Goal: Task Accomplishment & Management: Use online tool/utility

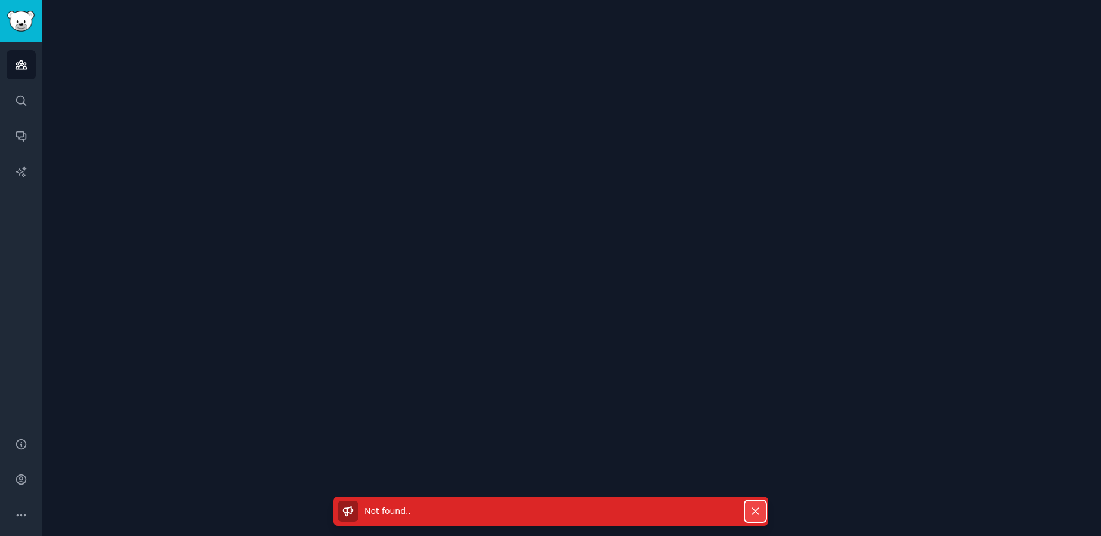
click at [760, 512] on icon "button" at bounding box center [755, 511] width 13 height 13
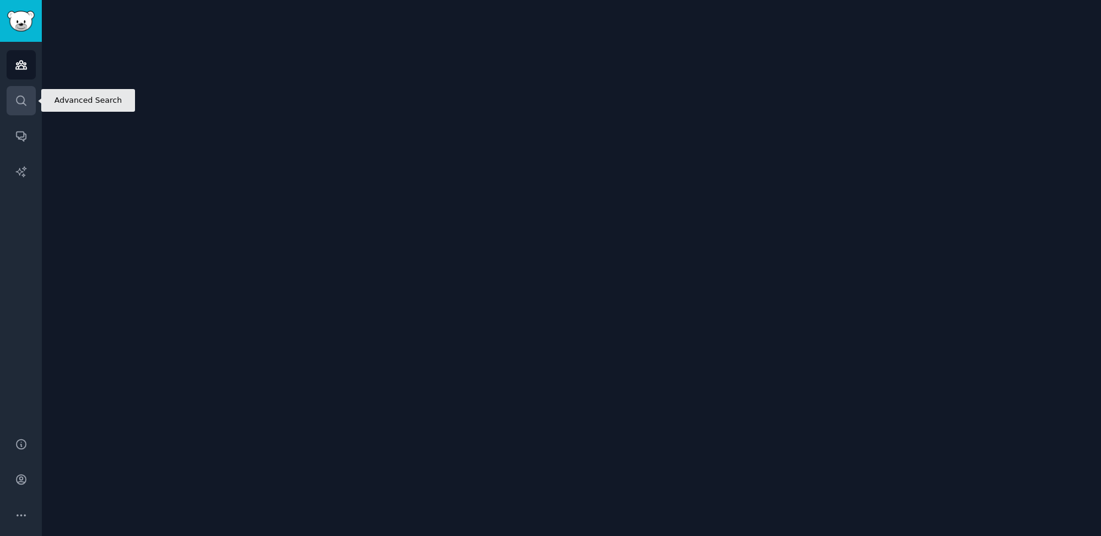
click at [25, 100] on icon "Sidebar" at bounding box center [21, 100] width 13 height 13
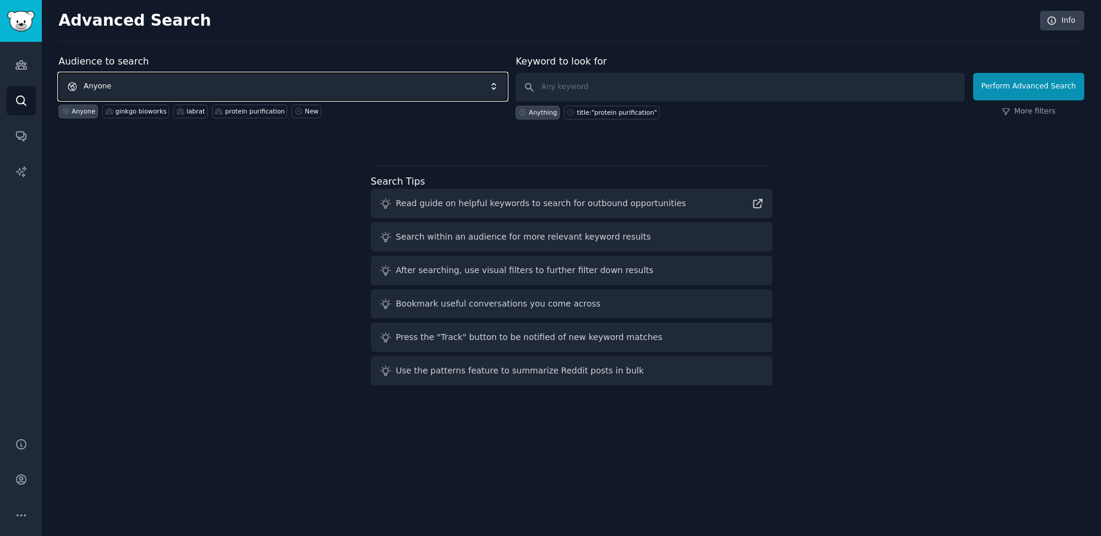
click at [295, 87] on span "Anyone" at bounding box center [283, 86] width 449 height 27
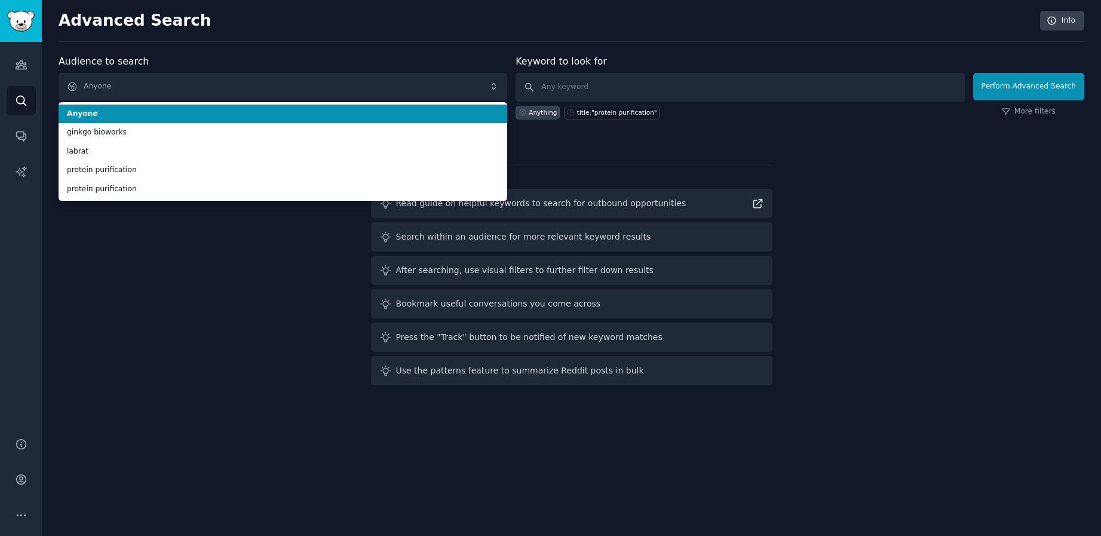
click at [334, 43] on div "Advanced Search Info Audience to search Anyone Anyone ginkgo bioworks labrat pr…" at bounding box center [572, 268] width 1060 height 536
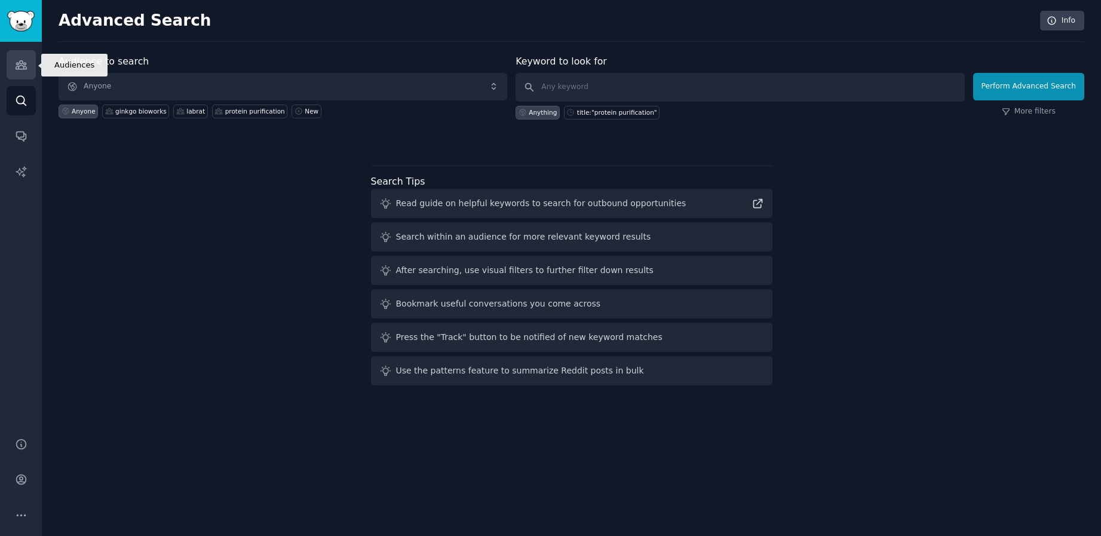
click at [20, 65] on icon "Sidebar" at bounding box center [21, 65] width 13 height 13
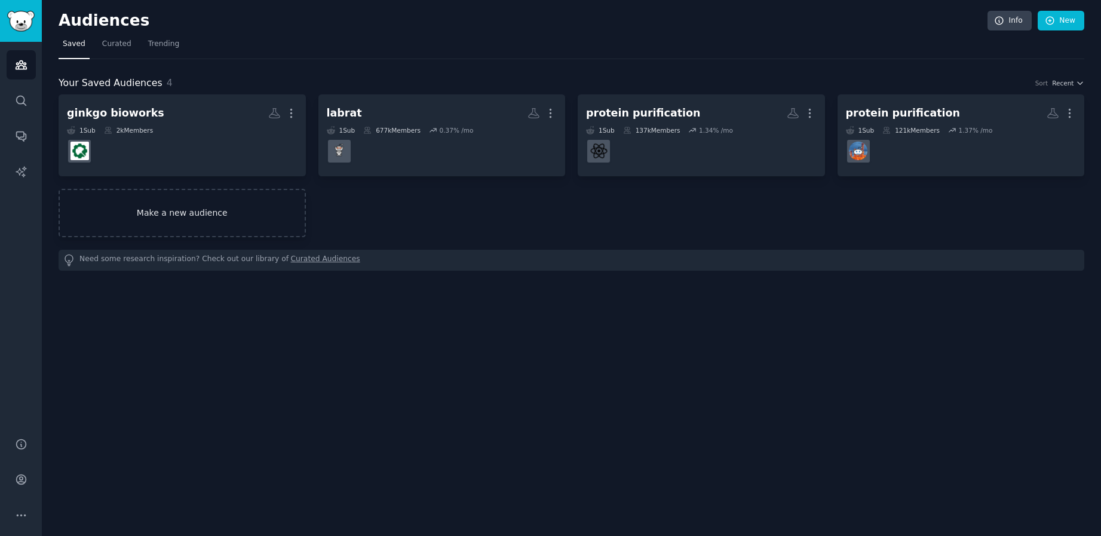
click at [188, 224] on link "Make a new audience" at bounding box center [182, 213] width 247 height 48
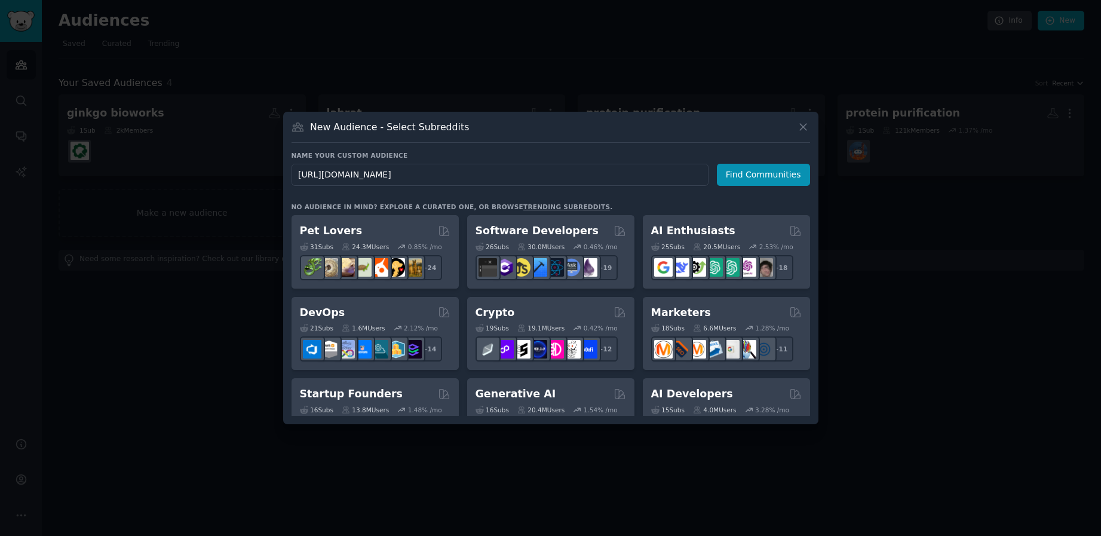
click at [397, 175] on input "[URL][DOMAIN_NAME]" at bounding box center [500, 175] width 417 height 22
drag, startPoint x: 397, startPoint y: 176, endPoint x: 292, endPoint y: 172, distance: 105.3
click at [292, 172] on input "[URL][DOMAIN_NAME]" at bounding box center [500, 175] width 417 height 22
click at [429, 159] on h3 "Name your custom audience" at bounding box center [551, 155] width 519 height 8
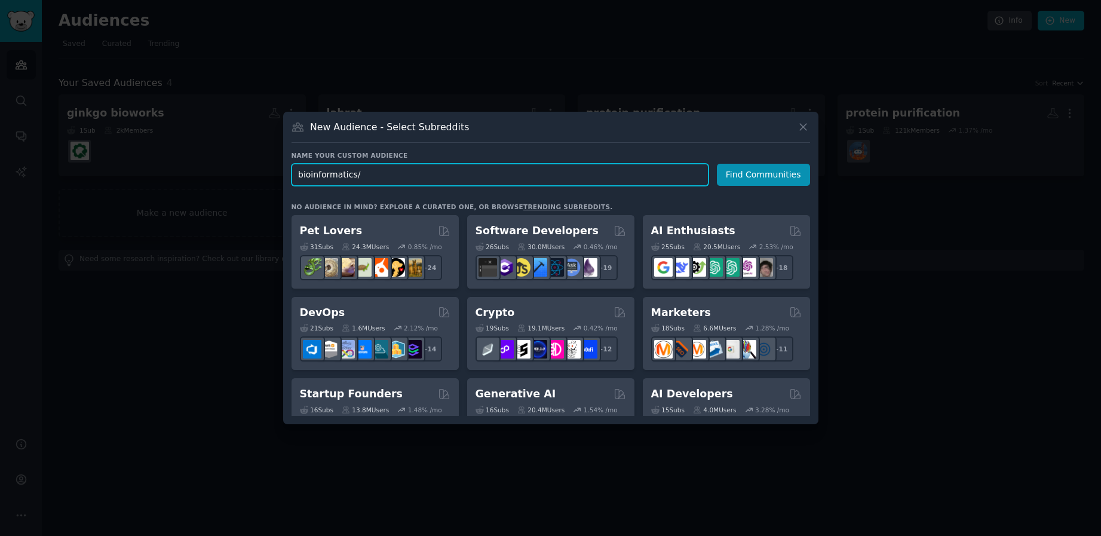
click at [418, 170] on input "bioinformatics/" at bounding box center [500, 175] width 417 height 22
type input "bioinformatics"
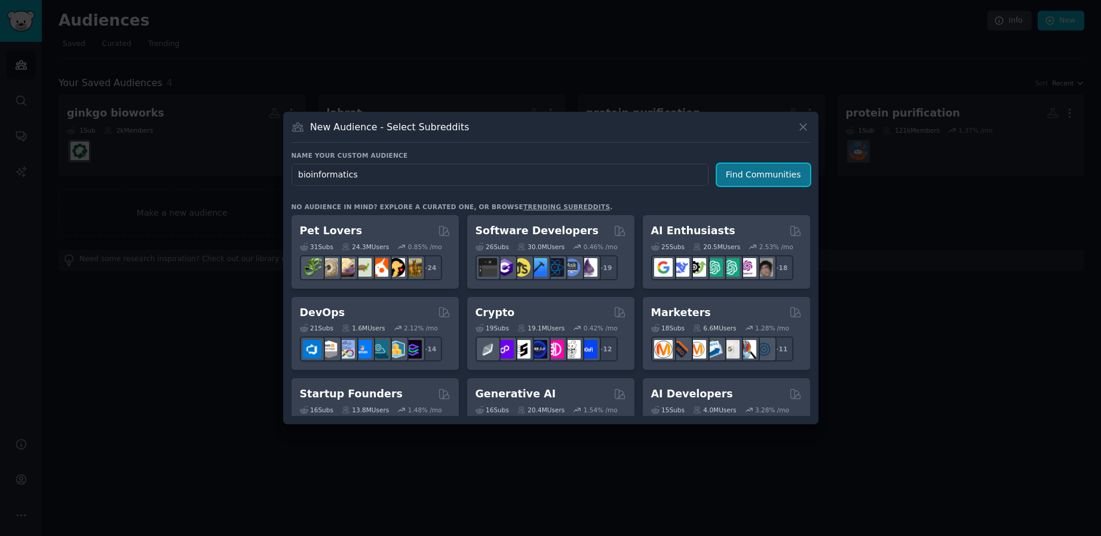
click at [779, 164] on button "Find Communities" at bounding box center [763, 175] width 93 height 22
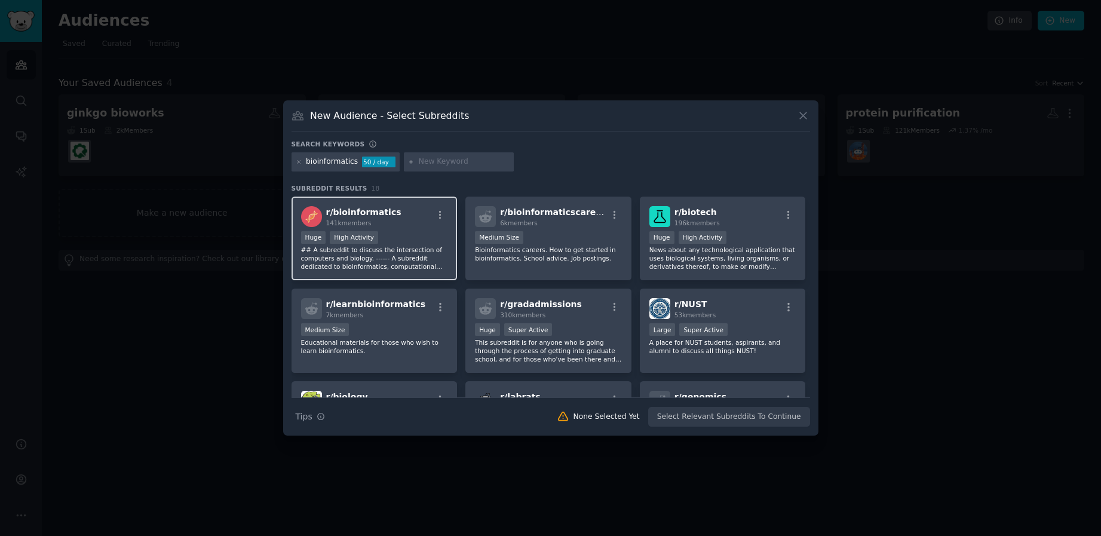
click at [391, 212] on div "r/ bioinformatics 141k members" at bounding box center [374, 216] width 147 height 21
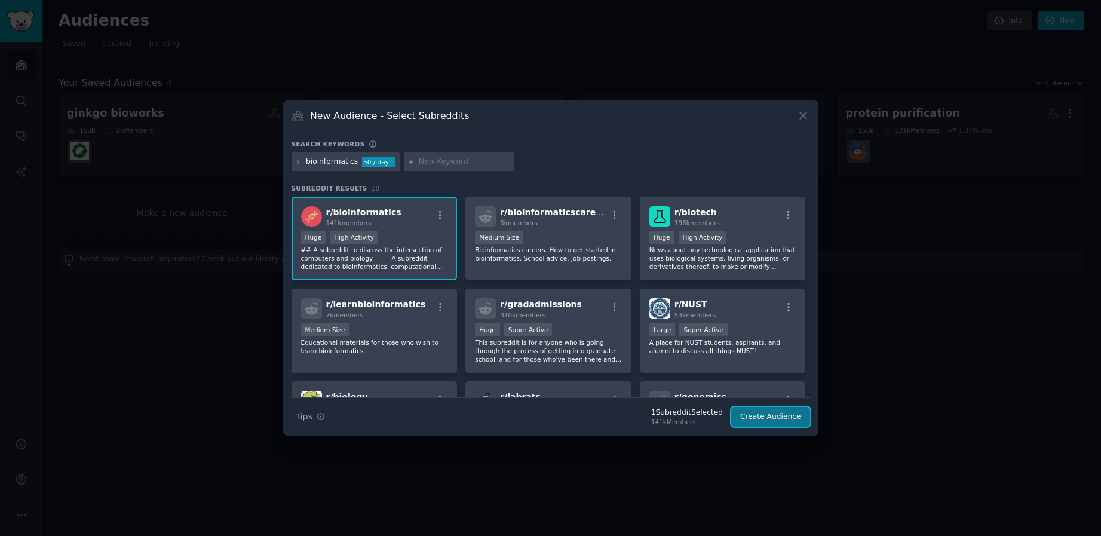
click at [784, 417] on button "Create Audience" at bounding box center [771, 417] width 79 height 20
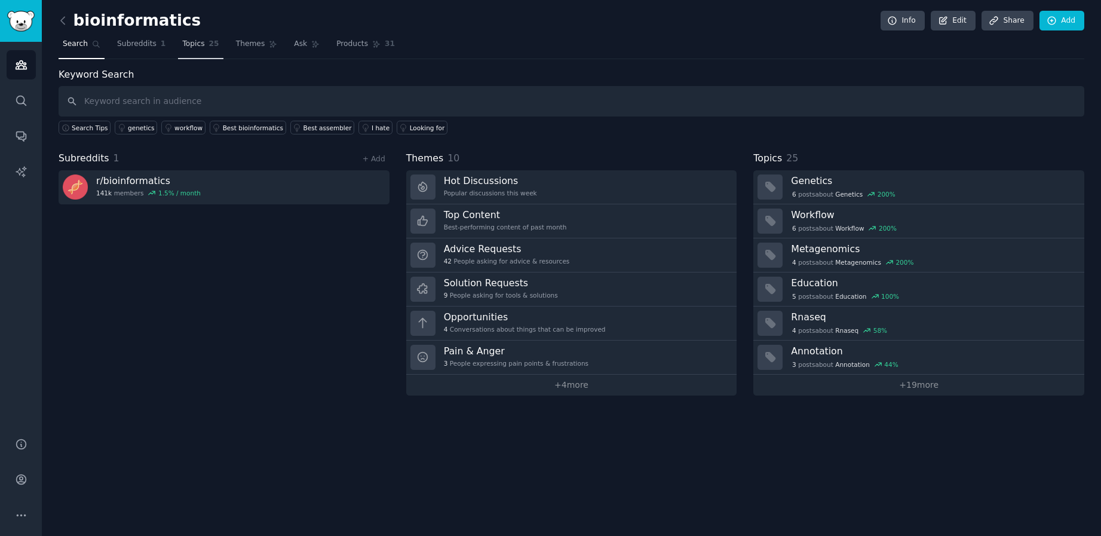
click at [195, 42] on span "Topics" at bounding box center [193, 44] width 22 height 11
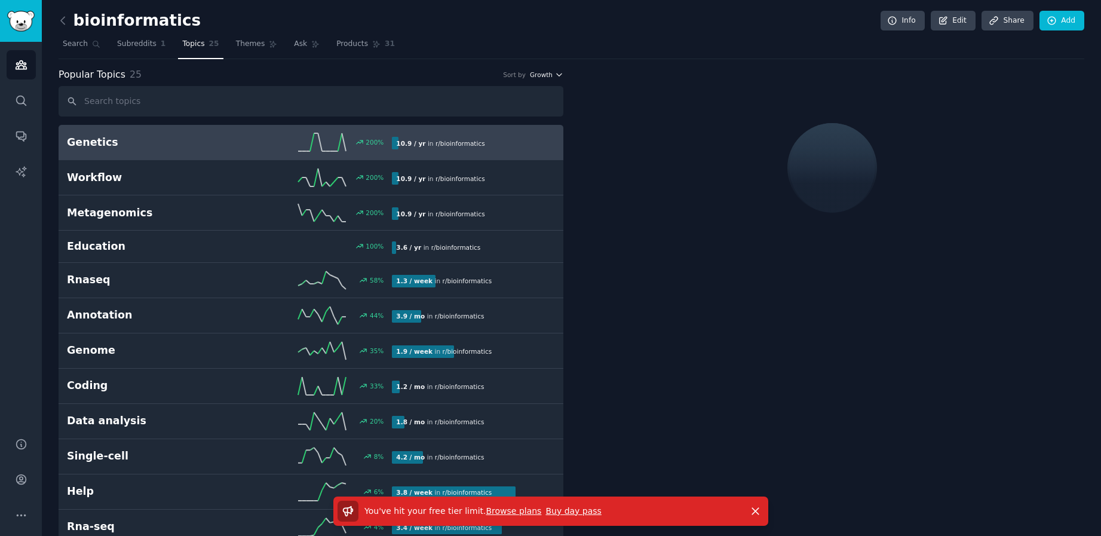
click at [546, 76] on span "Growth" at bounding box center [541, 75] width 23 height 8
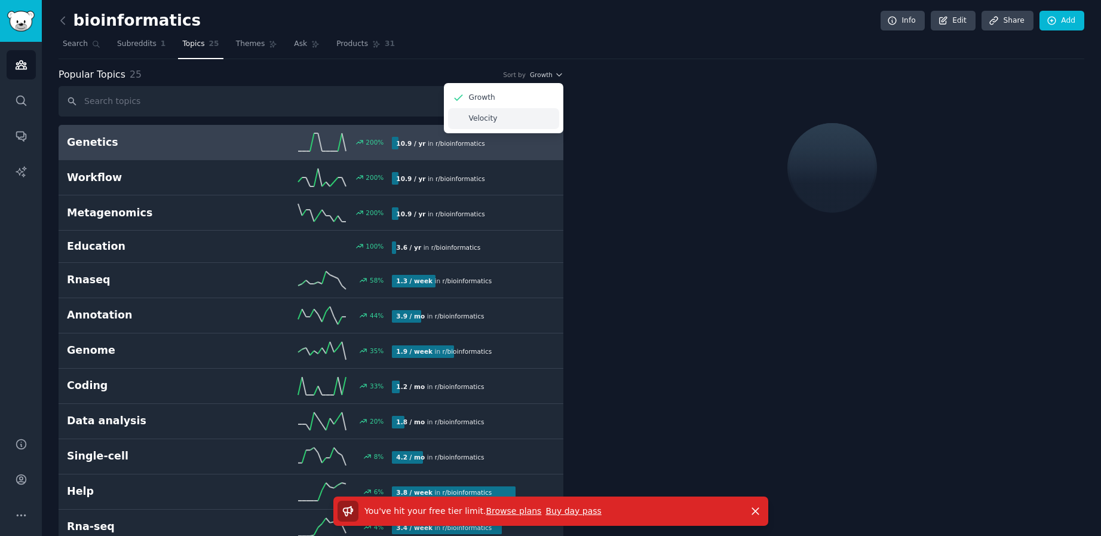
click at [501, 121] on div "Velocity" at bounding box center [503, 118] width 111 height 21
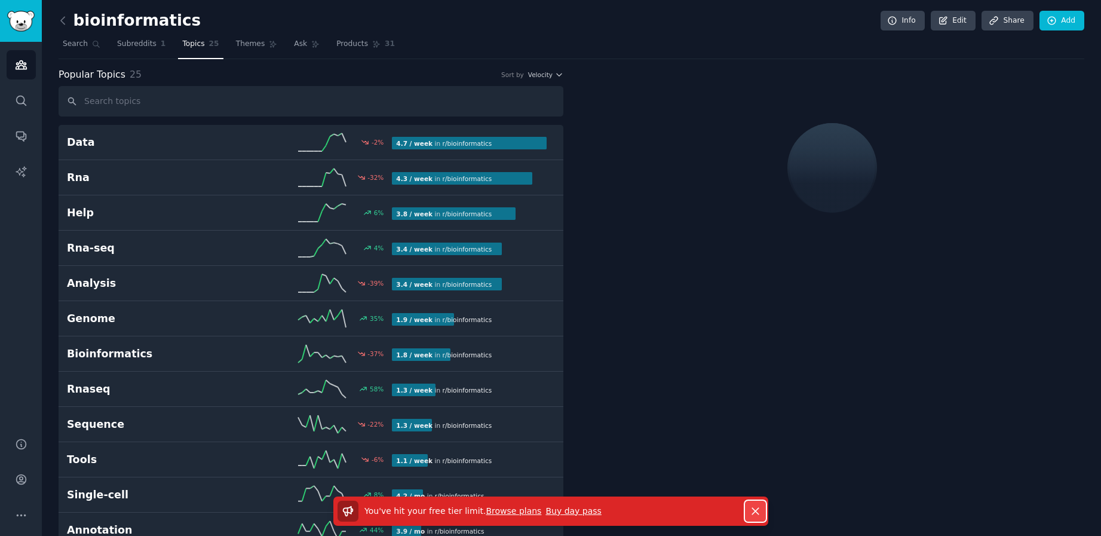
click at [760, 510] on icon "button" at bounding box center [755, 511] width 13 height 13
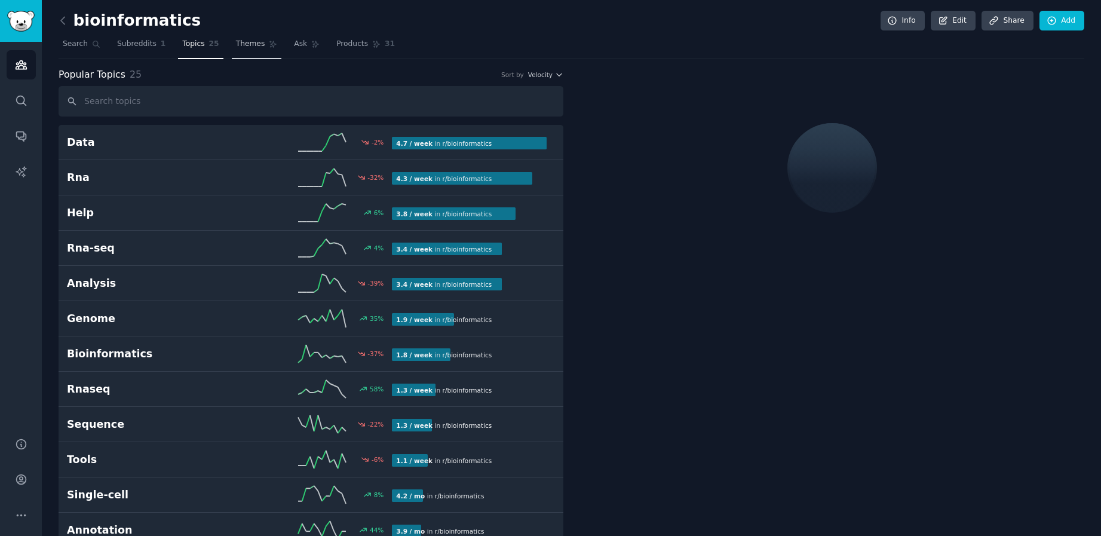
click at [256, 45] on span "Themes" at bounding box center [250, 44] width 29 height 11
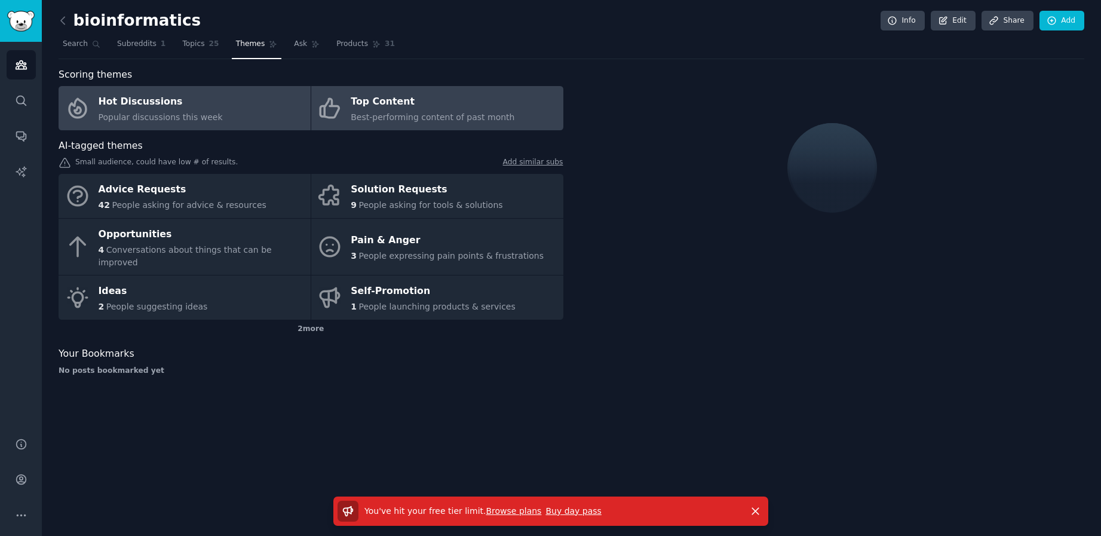
click at [402, 109] on div "Top Content" at bounding box center [433, 102] width 164 height 19
click at [237, 109] on link "Hot Discussions Popular discussions this week" at bounding box center [185, 108] width 252 height 44
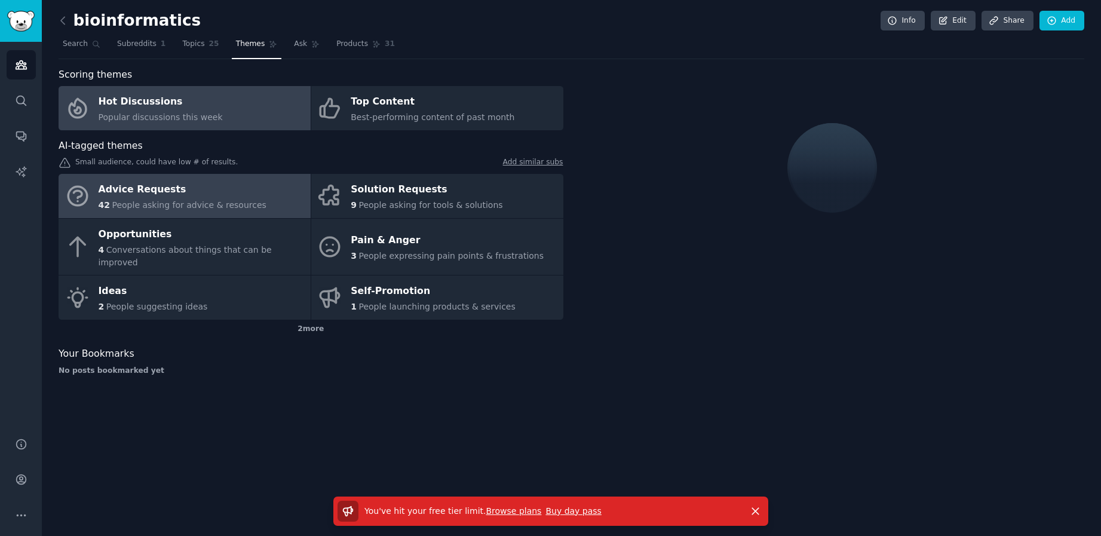
click at [230, 194] on div "Advice Requests" at bounding box center [183, 189] width 168 height 19
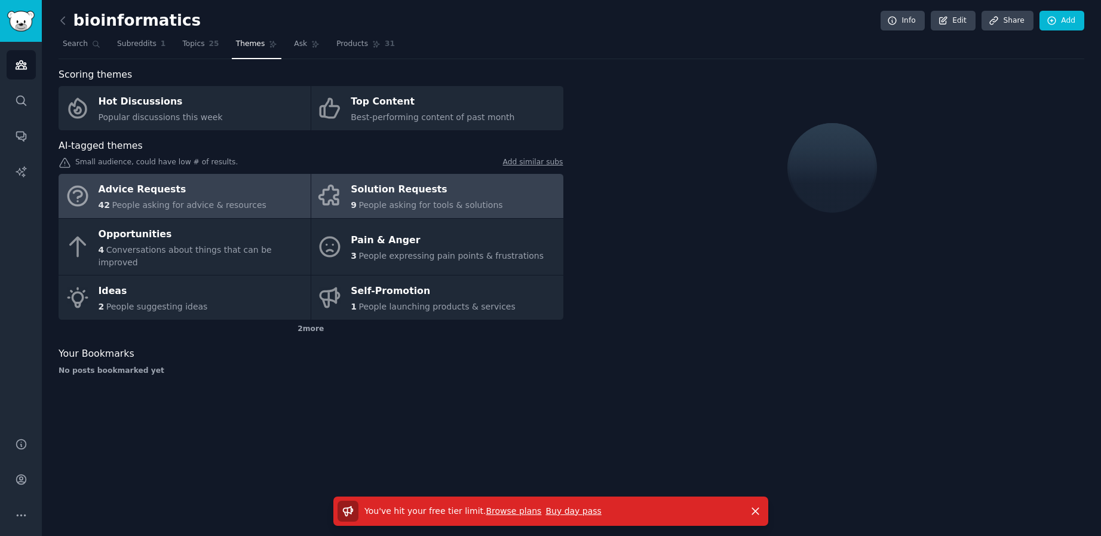
click at [378, 193] on div "Solution Requests" at bounding box center [427, 189] width 152 height 19
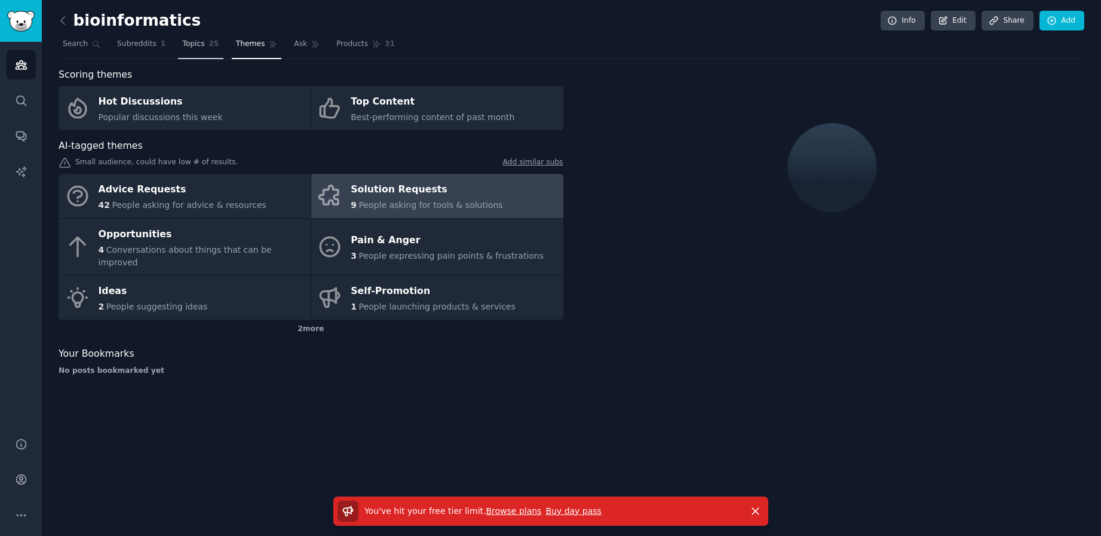
click at [194, 49] on link "Topics 25" at bounding box center [200, 47] width 45 height 25
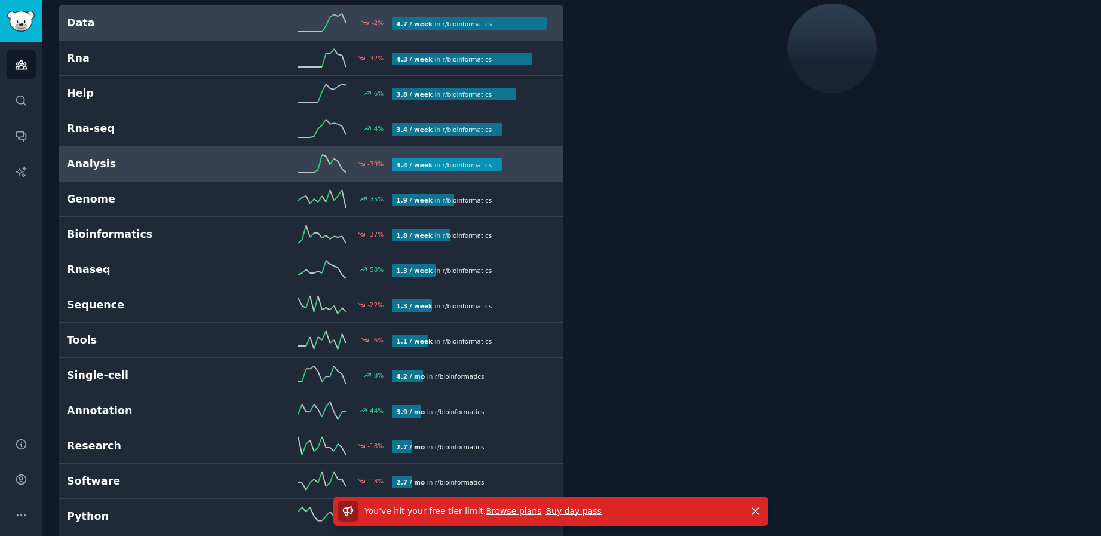
scroll to position [121, 0]
